Goal: Task Accomplishment & Management: Use online tool/utility

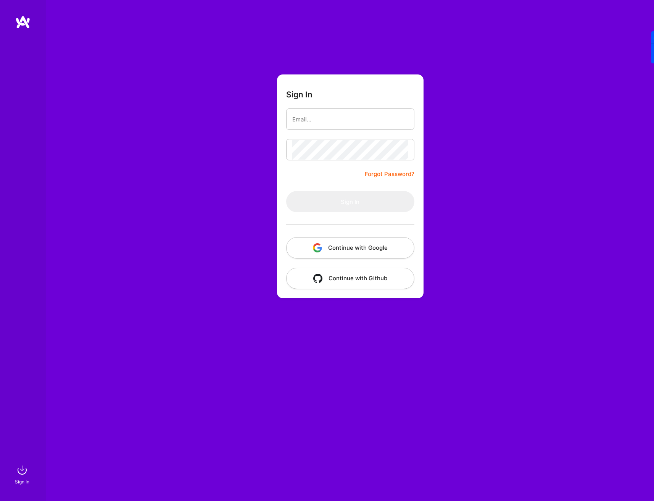
click at [355, 237] on button "Continue with Google" at bounding box center [350, 247] width 128 height 21
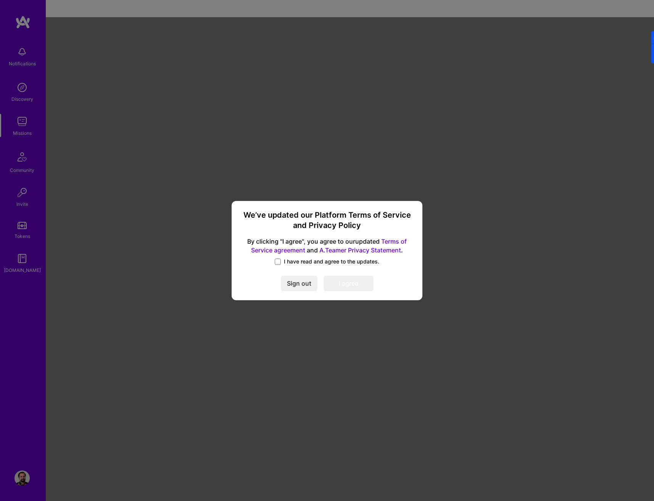
click at [290, 261] on span "I have read and agree to the updates." at bounding box center [331, 262] width 95 height 8
click at [0, 0] on input "I have read and agree to the updates." at bounding box center [0, 0] width 0 height 0
click at [361, 285] on button "I agree" at bounding box center [349, 283] width 50 height 15
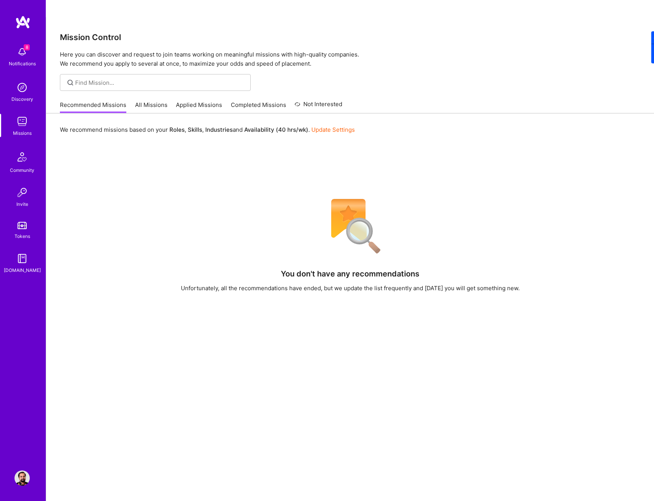
click at [150, 101] on link "All Missions" at bounding box center [151, 107] width 32 height 13
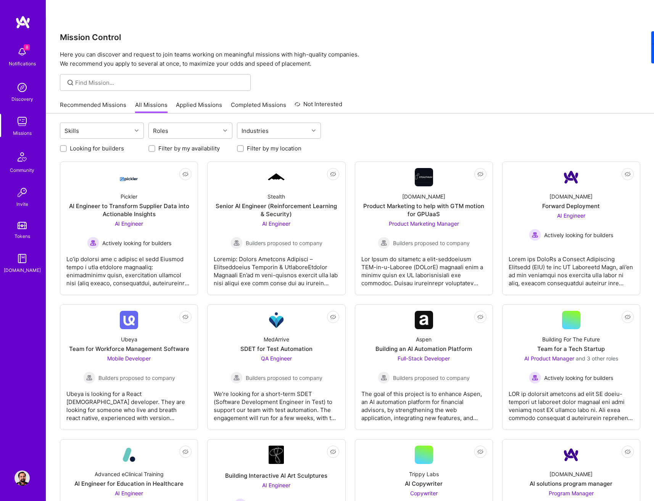
click at [254, 144] on label "Filter by my location" at bounding box center [274, 148] width 55 height 8
click at [244, 146] on input "Filter by my location" at bounding box center [241, 148] width 5 height 5
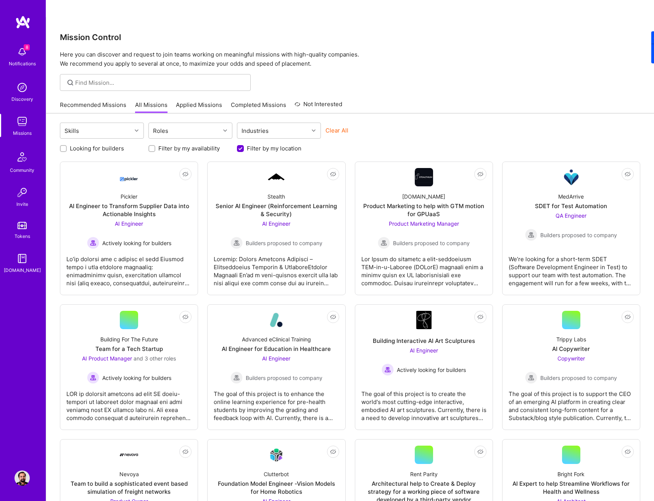
click at [261, 144] on label "Filter by my location" at bounding box center [274, 148] width 55 height 8
click at [245, 145] on input "Filter by my location" at bounding box center [241, 148] width 7 height 7
checkbox input "false"
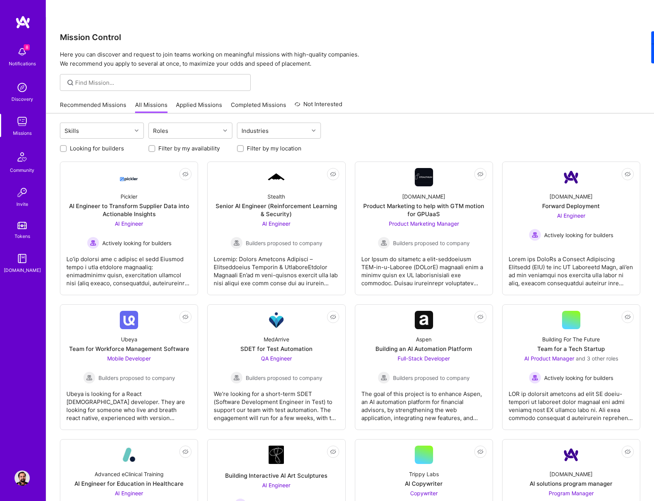
scroll to position [0, 0]
click at [187, 144] on label "Filter by my availability" at bounding box center [188, 148] width 61 height 8
click at [155, 146] on input "Filter by my availability" at bounding box center [152, 148] width 5 height 5
click at [187, 144] on label "Filter by my availability" at bounding box center [188, 148] width 61 height 8
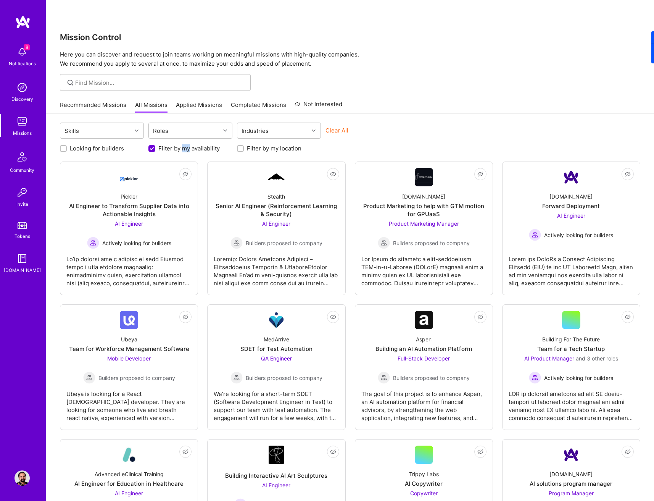
click at [156, 145] on input "Filter by my availability" at bounding box center [152, 148] width 7 height 7
checkbox input "false"
click at [199, 101] on link "Applied Missions" at bounding box center [199, 107] width 46 height 13
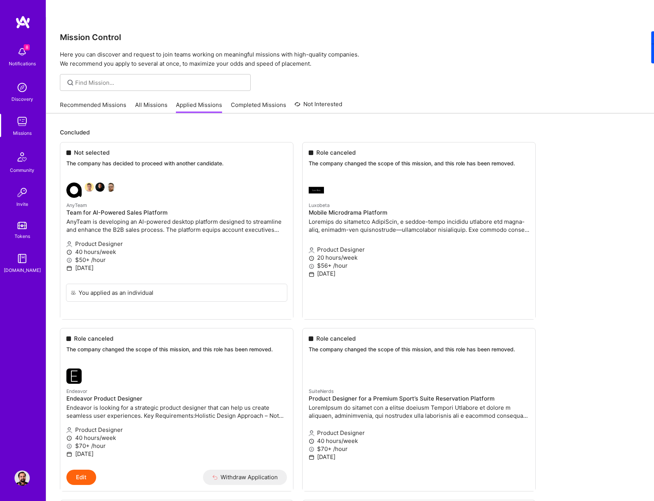
click at [94, 101] on link "Recommended Missions" at bounding box center [93, 107] width 66 height 13
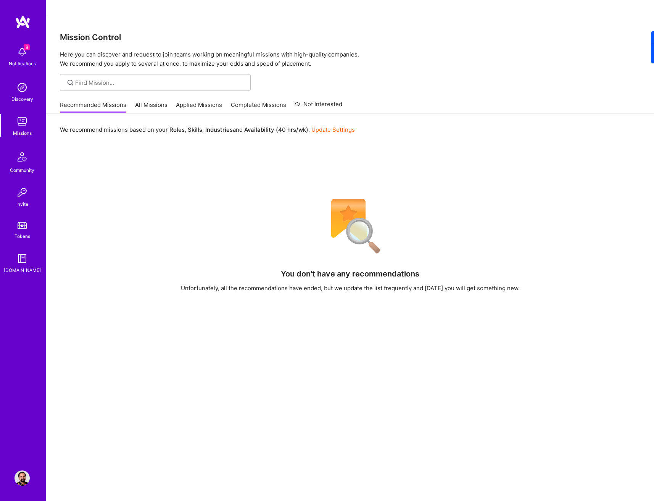
click at [148, 101] on link "All Missions" at bounding box center [151, 107] width 32 height 13
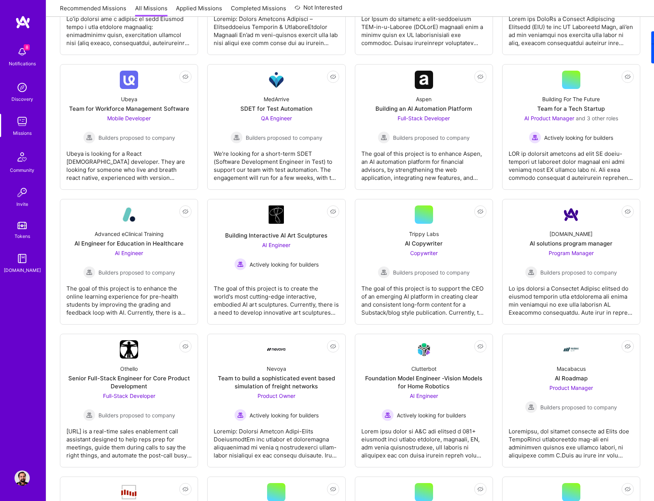
scroll to position [739, 0]
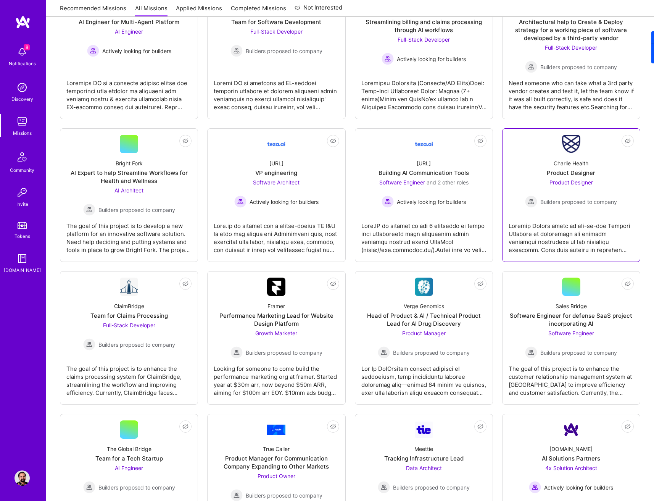
click at [592, 216] on div at bounding box center [571, 235] width 125 height 38
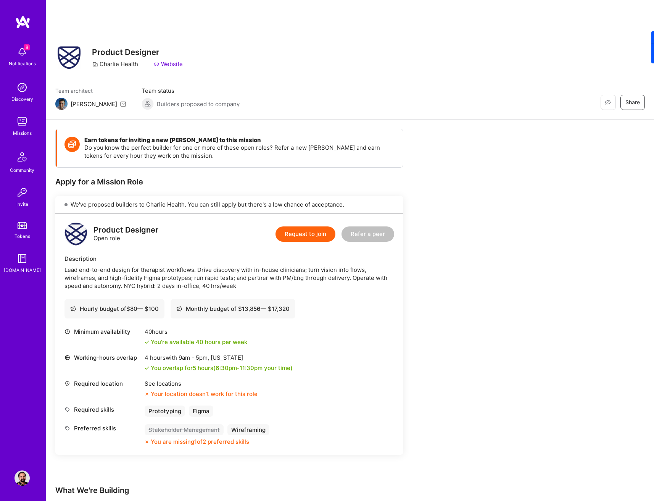
click at [167, 379] on div "See locations" at bounding box center [201, 383] width 113 height 8
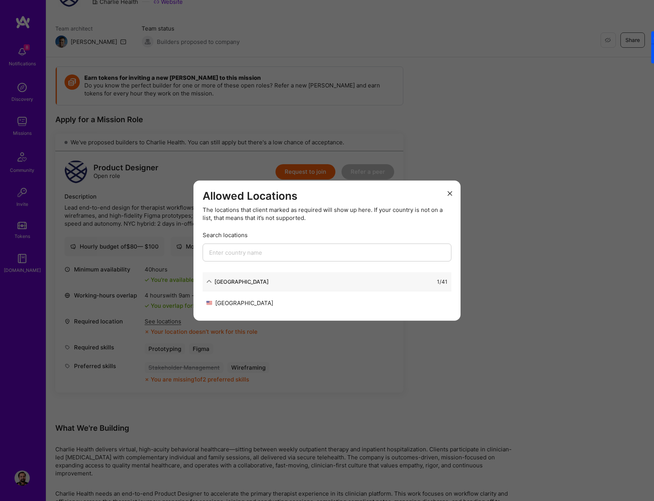
scroll to position [67, 0]
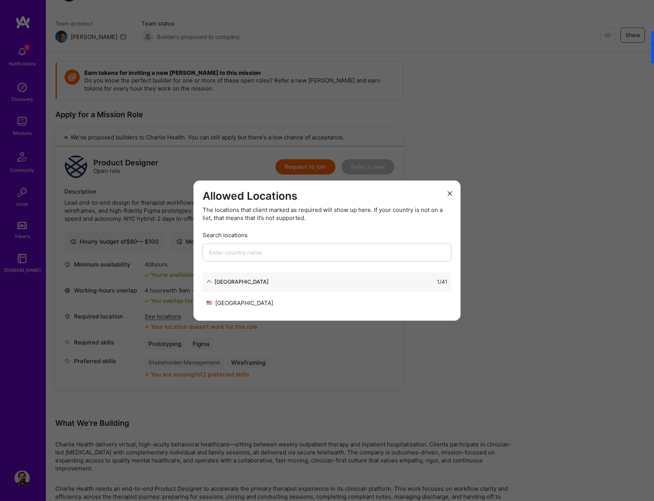
click at [211, 282] on icon "modal" at bounding box center [209, 281] width 5 height 5
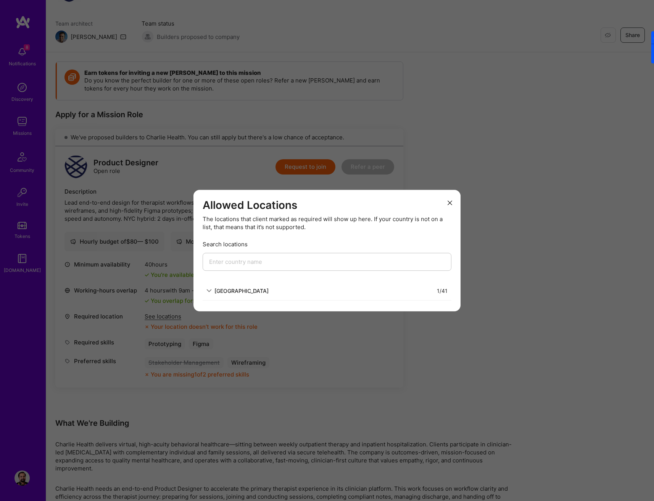
click at [208, 290] on icon "modal" at bounding box center [209, 290] width 5 height 5
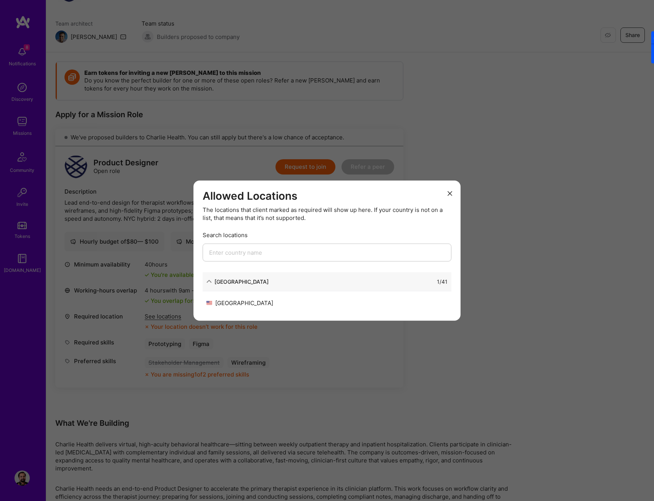
scroll to position [102, 0]
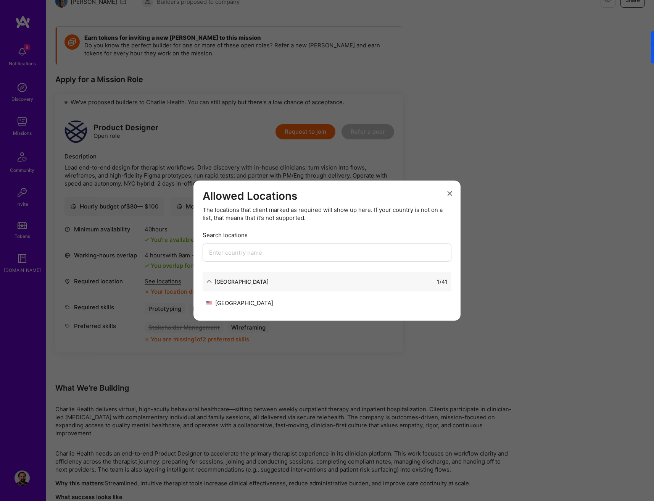
click at [446, 282] on div "1 / 41" at bounding box center [442, 281] width 11 height 8
click at [340, 252] on input "modal" at bounding box center [327, 252] width 249 height 18
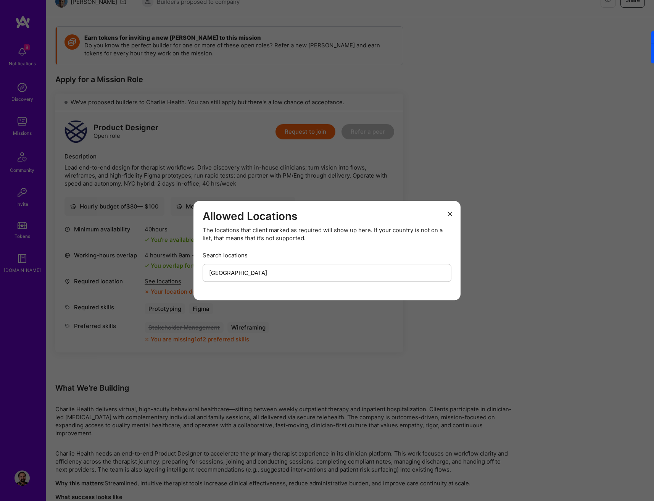
type input "[GEOGRAPHIC_DATA]"
click at [450, 213] on icon "modal" at bounding box center [450, 213] width 5 height 5
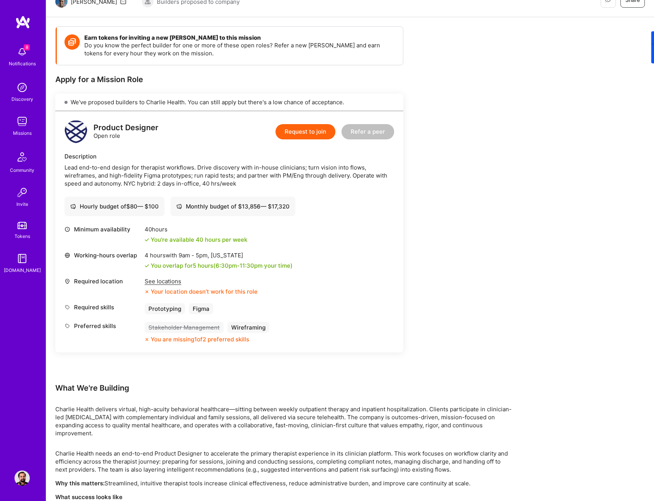
click at [488, 128] on div "Earn tokens for inviting a new [PERSON_NAME] to this mission Do you know the pe…" at bounding box center [284, 315] width 458 height 579
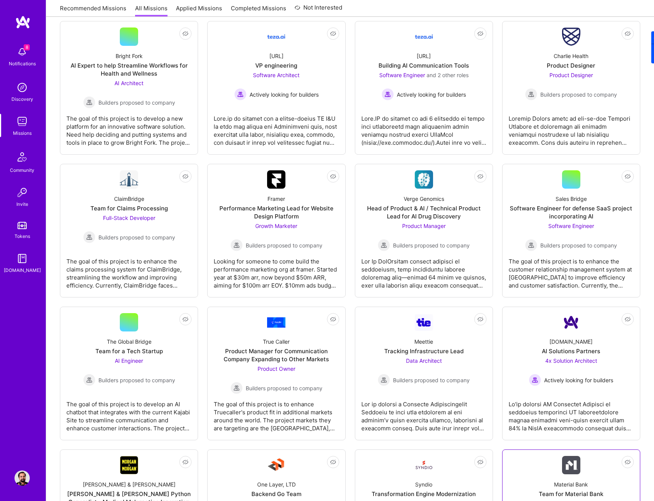
scroll to position [894, 0]
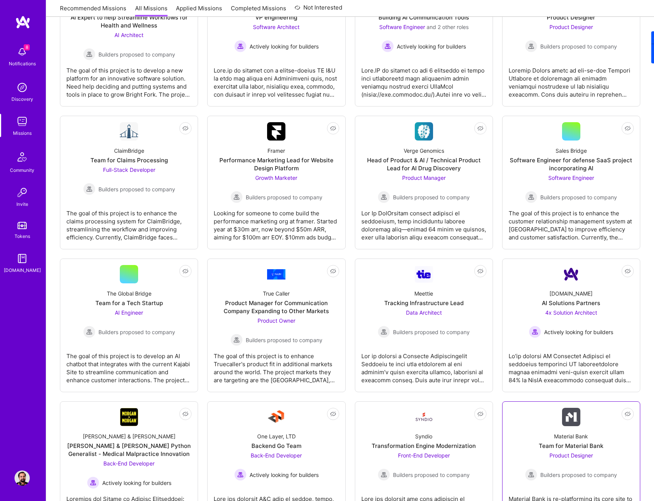
click at [586, 432] on div "Material Bank" at bounding box center [571, 436] width 34 height 8
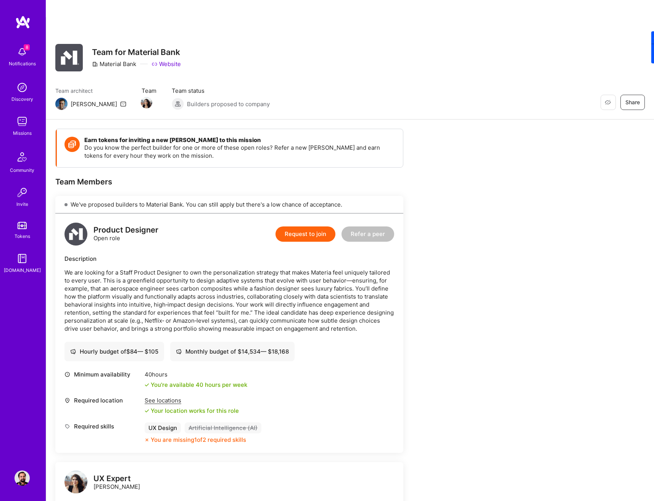
click at [170, 396] on div "See locations" at bounding box center [192, 400] width 94 height 8
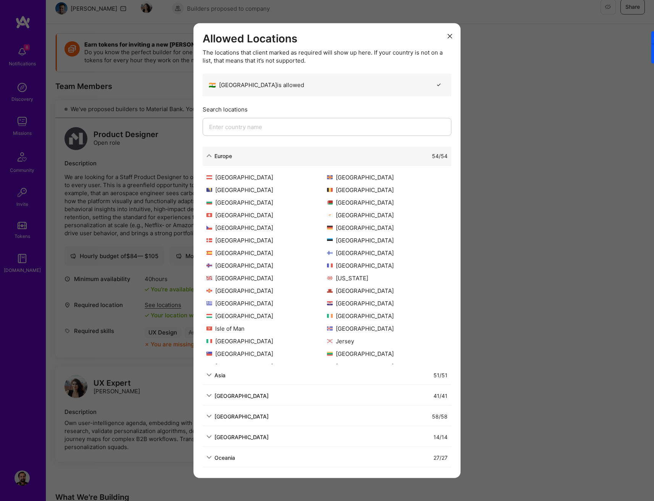
scroll to position [134, 0]
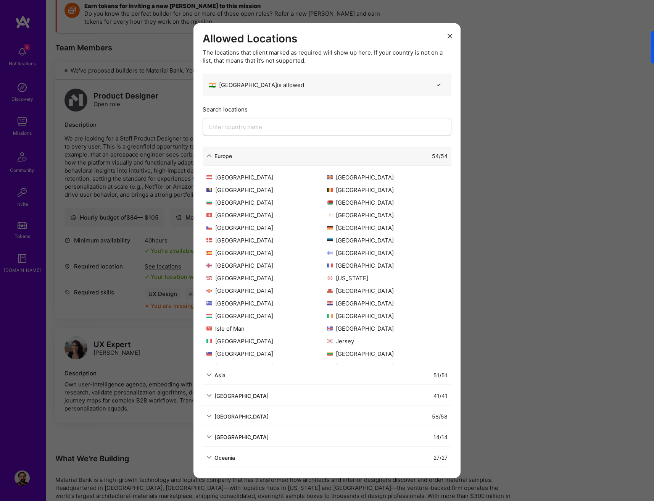
click at [215, 379] on div "Asia 51 / 51" at bounding box center [327, 374] width 249 height 19
click at [210, 376] on icon "modal" at bounding box center [209, 374] width 5 height 5
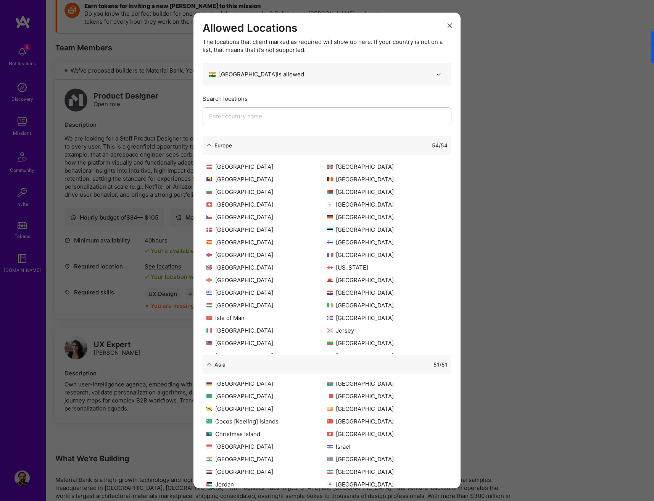
scroll to position [0, 0]
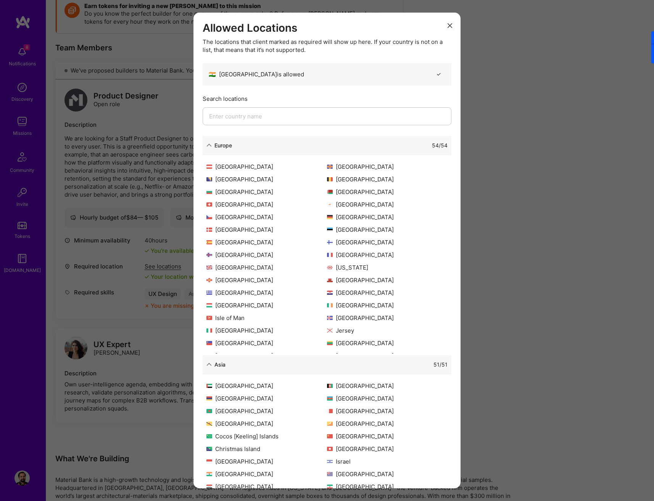
click at [250, 384] on div "[GEOGRAPHIC_DATA]" at bounding box center [267, 385] width 121 height 8
click at [450, 23] on icon "modal" at bounding box center [450, 25] width 5 height 5
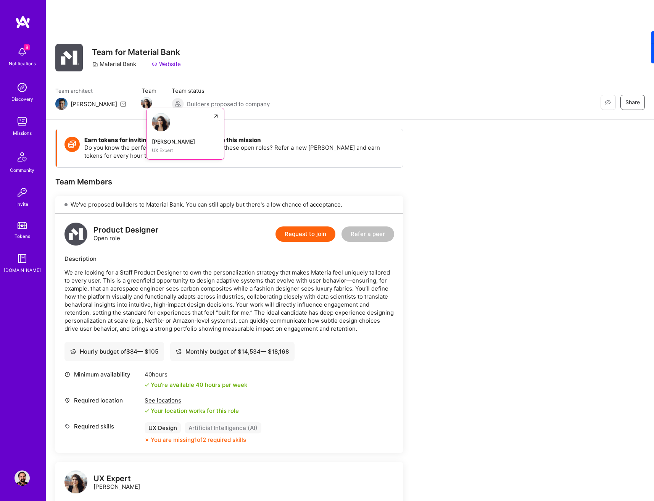
click at [141, 97] on img at bounding box center [146, 102] width 11 height 11
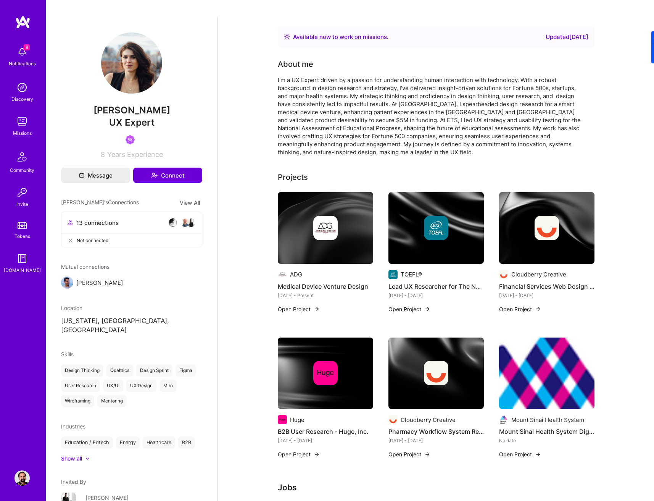
click at [329, 216] on img at bounding box center [325, 228] width 24 height 24
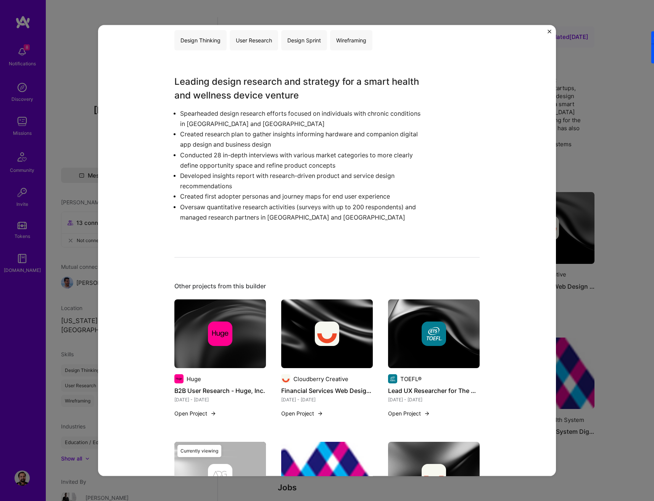
scroll to position [276, 0]
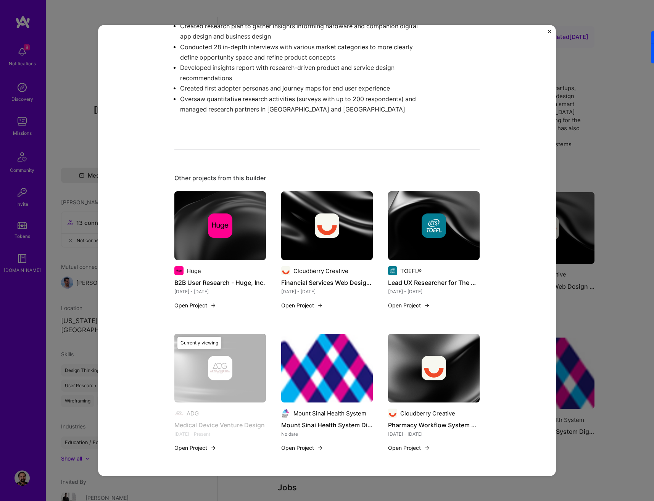
click at [217, 210] on img at bounding box center [220, 225] width 92 height 69
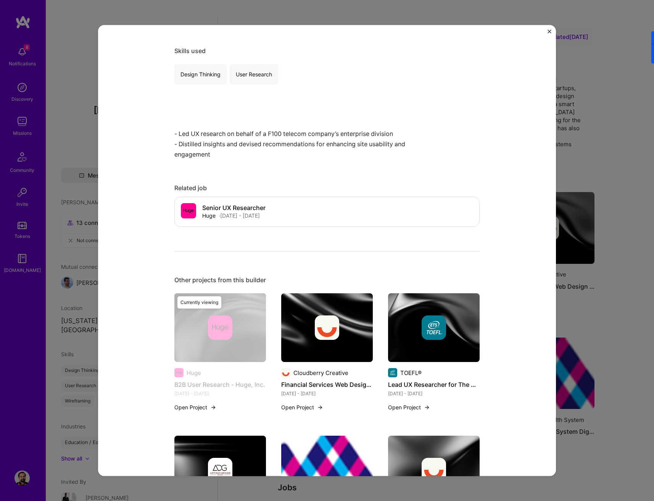
scroll to position [236, 0]
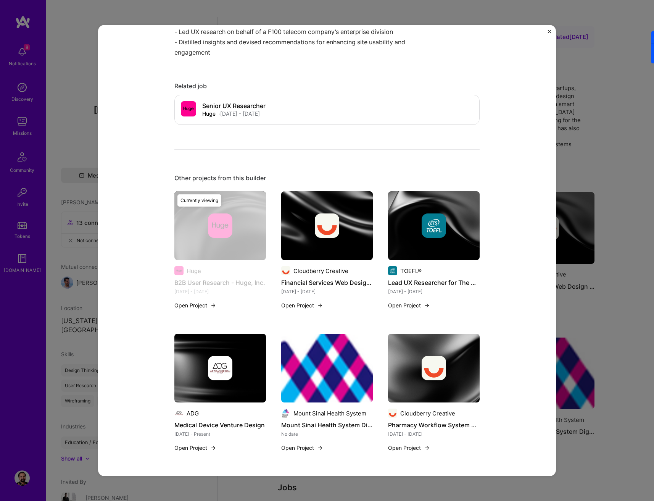
click at [340, 237] on div at bounding box center [327, 225] width 92 height 24
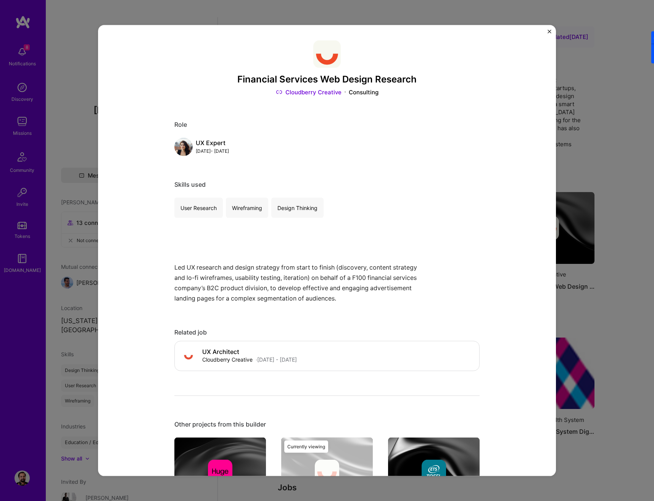
click at [308, 94] on link "Cloudberry Creative" at bounding box center [309, 92] width 66 height 8
